Goal: Navigation & Orientation: Find specific page/section

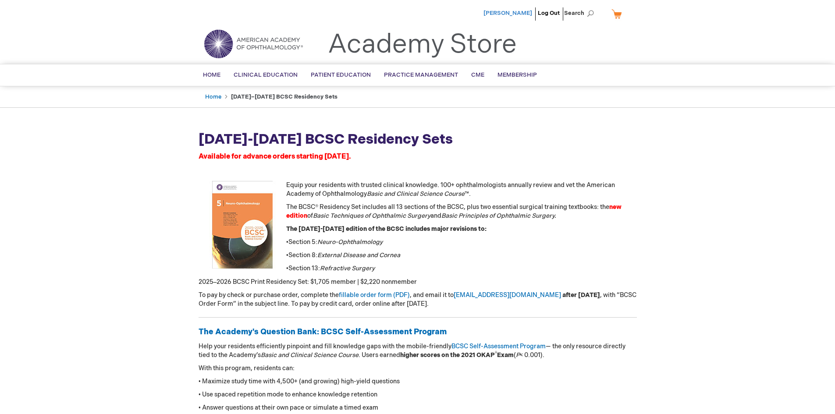
click at [524, 15] on span "[PERSON_NAME]" at bounding box center [507, 13] width 49 height 7
click at [217, 70] on link "Home" at bounding box center [211, 74] width 31 height 21
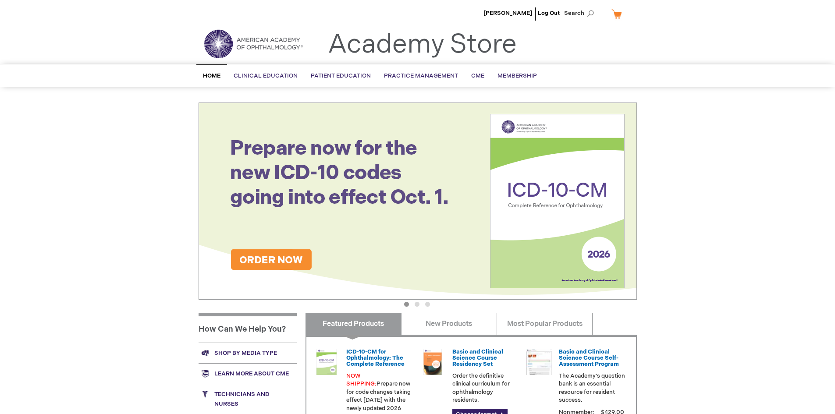
click at [131, 164] on div "[PERSON_NAME] Log Out Search My Cart CLOSE RECENTLY ADDED ITEM(S) Close There a…" at bounding box center [417, 308] width 835 height 617
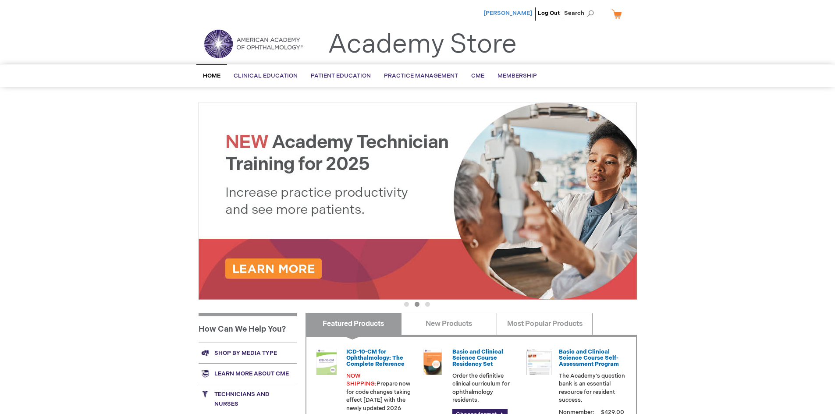
click at [506, 12] on span "[PERSON_NAME]" at bounding box center [507, 13] width 49 height 7
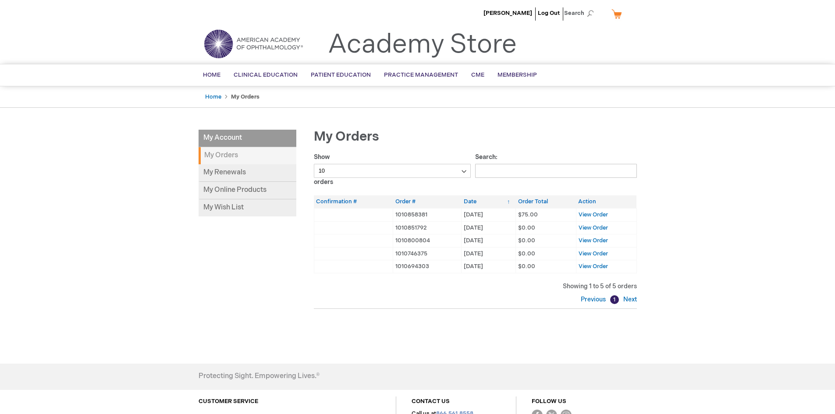
click at [65, 222] on div "[PERSON_NAME] Log Out Search My Cart CLOSE RECENTLY ADDED ITEM(S) Close There a…" at bounding box center [417, 251] width 835 height 503
click at [524, 9] on li "[PERSON_NAME]" at bounding box center [507, 13] width 53 height 26
click at [222, 156] on strong "My Orders" at bounding box center [247, 155] width 98 height 17
click at [430, 302] on div "Previous 1 Next" at bounding box center [475, 299] width 323 height 9
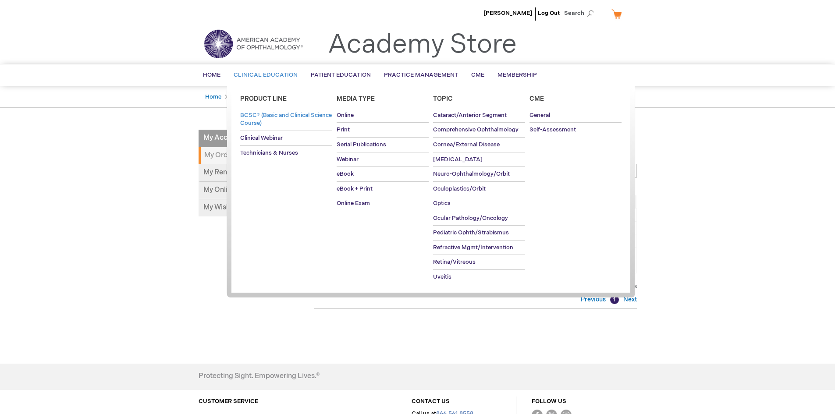
click at [272, 117] on span "BCSC® (Basic and Clinical Science Course)" at bounding box center [286, 119] width 92 height 15
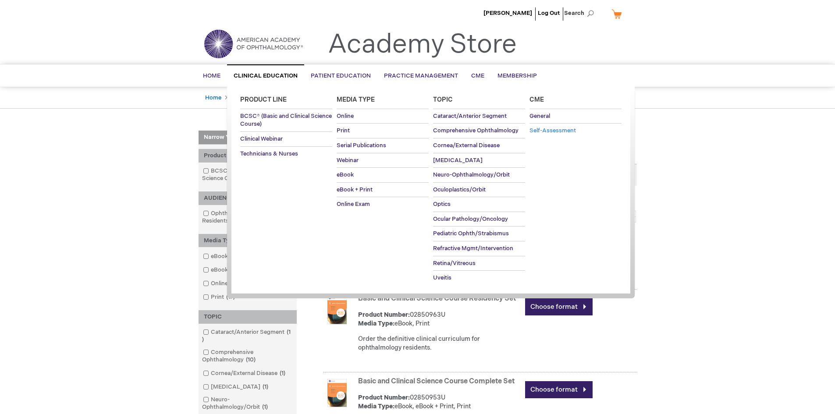
click at [570, 129] on span "Self-Assessment" at bounding box center [552, 130] width 46 height 7
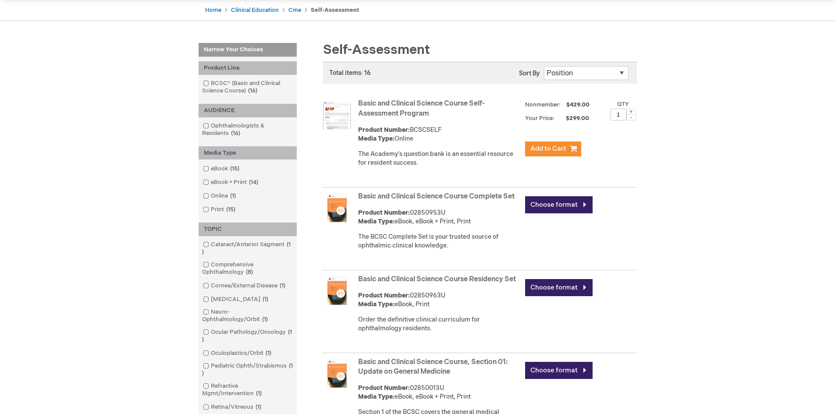
scroll to position [131, 0]
